Goal: Task Accomplishment & Management: Use online tool/utility

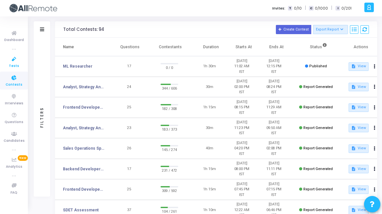
click at [10, 61] on icon at bounding box center [14, 59] width 14 height 8
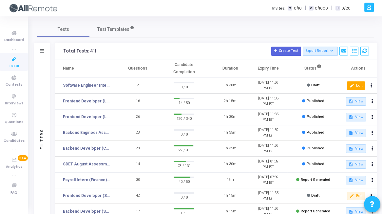
click at [352, 88] on button "edit Edit" at bounding box center [356, 85] width 18 height 9
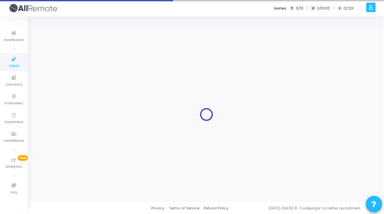
type input "[DATE] 12:30 PM"
checkbox input "false"
type input "[DATE] 11:59 PM"
type input "1"
type input "30"
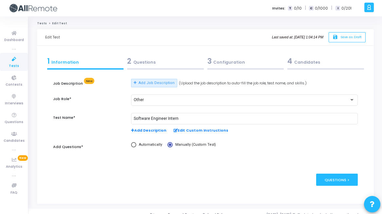
click at [158, 62] on div "2 Questions" at bounding box center [165, 61] width 77 height 11
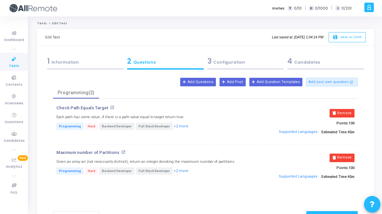
click at [238, 62] on div "3 Configuration" at bounding box center [245, 61] width 77 height 11
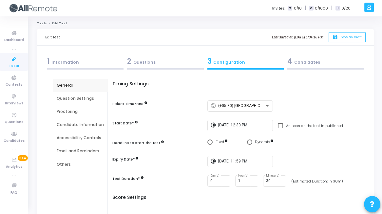
click at [311, 63] on div "4 Candidates" at bounding box center [325, 61] width 77 height 11
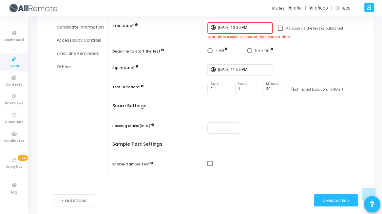
scroll to position [67, 0]
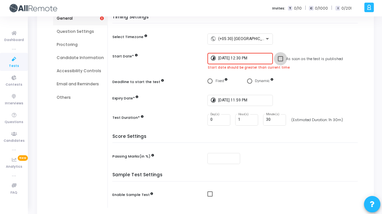
click at [283, 59] on label "As soon as the test is published" at bounding box center [310, 59] width 65 height 8
click at [280, 61] on input "As soon as the test is published" at bounding box center [280, 61] width 0 height 0
checkbox input "true"
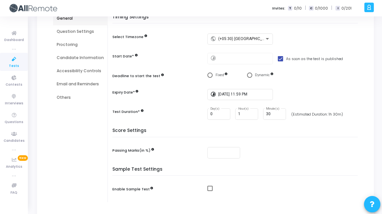
scroll to position [119, 0]
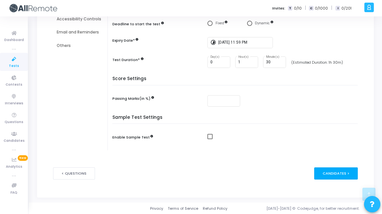
click at [336, 173] on div "Candidates >" at bounding box center [336, 173] width 44 height 12
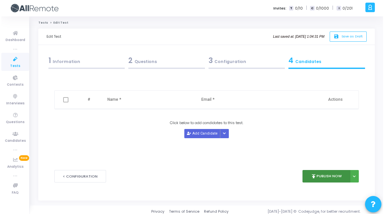
scroll to position [0, 0]
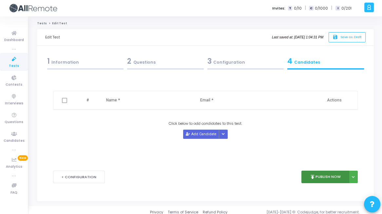
click at [339, 180] on button "publish Publish Now" at bounding box center [325, 176] width 48 height 13
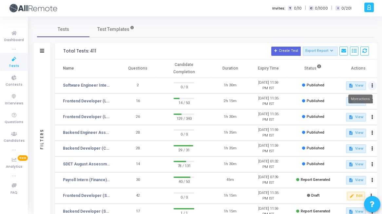
click at [375, 85] on button at bounding box center [372, 85] width 9 height 9
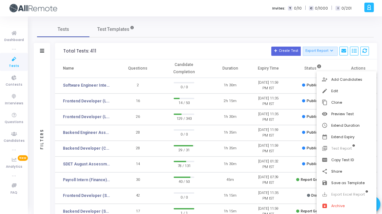
click at [87, 86] on div at bounding box center [191, 107] width 382 height 214
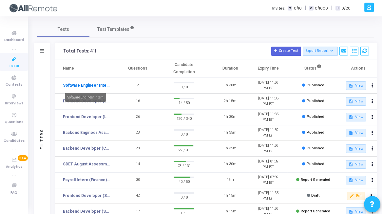
click at [88, 86] on link "Software Engineer Intern" at bounding box center [86, 85] width 47 height 6
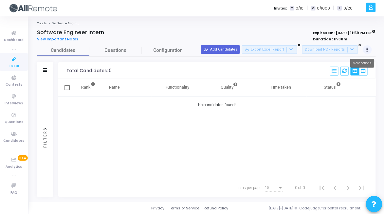
click at [370, 52] on button at bounding box center [367, 49] width 9 height 9
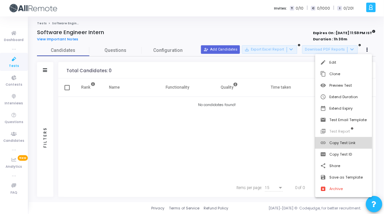
click at [362, 142] on button "link Copy Test Link" at bounding box center [343, 142] width 57 height 11
